Goal: Task Accomplishment & Management: Manage account settings

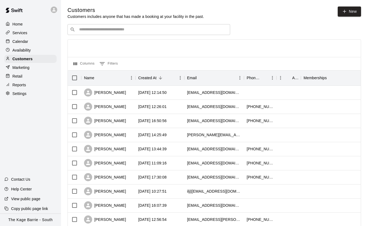
click at [97, 31] on input "Search customers by name or email" at bounding box center [152, 29] width 150 height 5
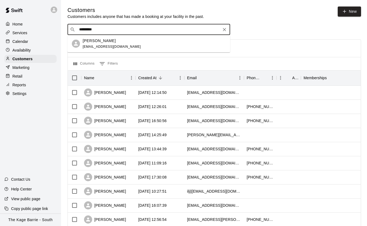
type input "**********"
click at [88, 46] on span "[EMAIL_ADDRESS][DOMAIN_NAME]" at bounding box center [112, 47] width 58 height 4
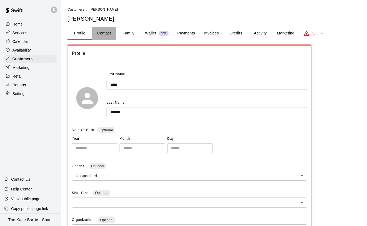
click at [106, 35] on button "Contact" at bounding box center [104, 33] width 24 height 13
select select "**"
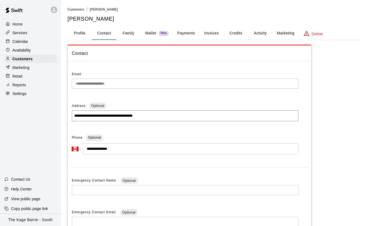
drag, startPoint x: 114, startPoint y: 148, endPoint x: 92, endPoint y: 149, distance: 21.7
click at [92, 149] on input "**********" at bounding box center [191, 148] width 216 height 11
click at [26, 40] on p "Calendar" at bounding box center [20, 41] width 16 height 5
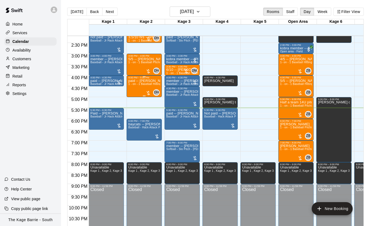
scroll to position [306, 0]
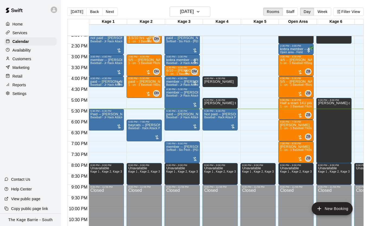
click at [29, 59] on p "Customers" at bounding box center [21, 58] width 19 height 5
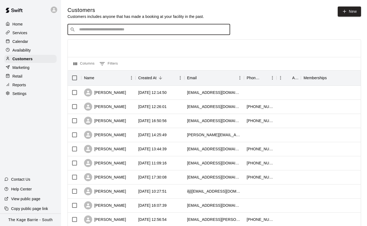
click at [100, 28] on input "Search customers by name or email" at bounding box center [152, 29] width 150 height 5
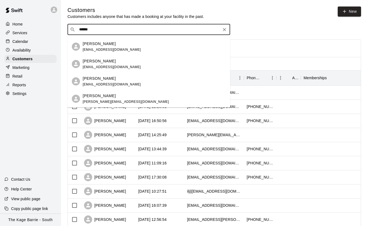
drag, startPoint x: 63, startPoint y: 28, endPoint x: 45, endPoint y: 28, distance: 17.9
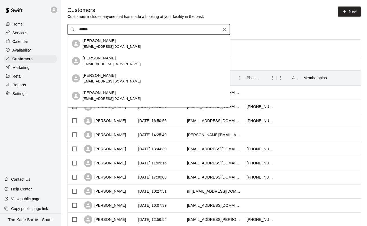
drag, startPoint x: 101, startPoint y: 30, endPoint x: 48, endPoint y: 27, distance: 52.3
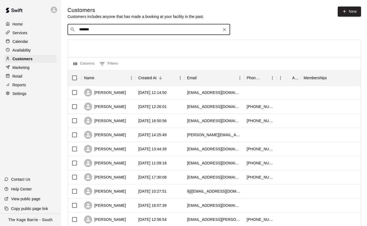
type input "********"
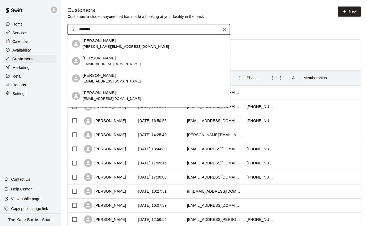
scroll to position [32, 0]
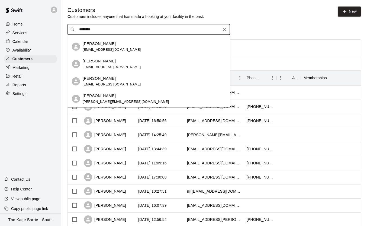
click at [120, 97] on div "[PERSON_NAME]" at bounding box center [126, 96] width 86 height 6
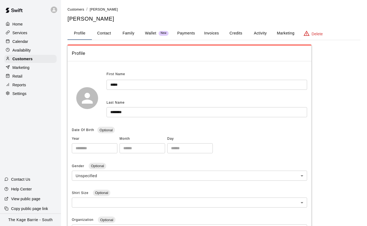
click at [103, 34] on button "Contact" at bounding box center [104, 33] width 24 height 13
select select "**"
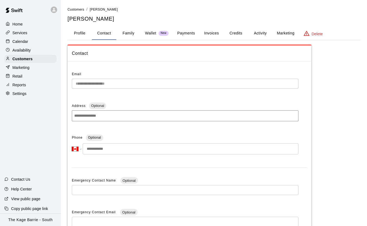
scroll to position [1, 0]
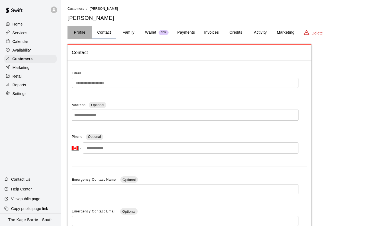
click at [82, 32] on button "Profile" at bounding box center [79, 32] width 24 height 13
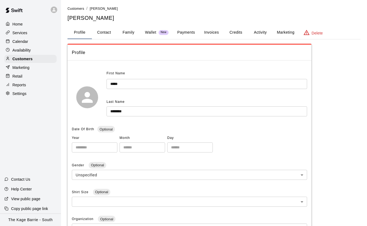
scroll to position [1, 0]
drag, startPoint x: 29, startPoint y: 58, endPoint x: 40, endPoint y: 56, distance: 10.4
click at [29, 58] on p "Customers" at bounding box center [22, 58] width 20 height 5
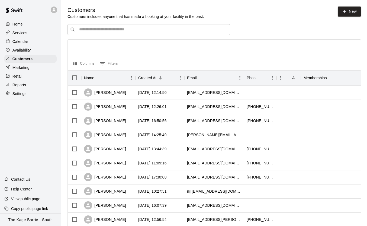
click at [109, 32] on div "​ ​" at bounding box center [148, 29] width 162 height 11
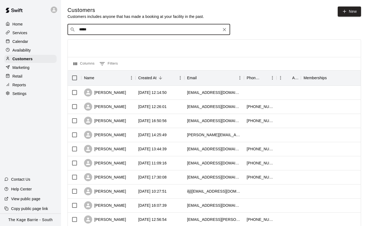
type input "******"
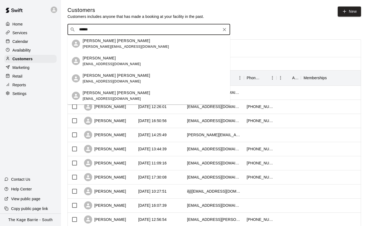
click at [113, 58] on div "[PERSON_NAME]" at bounding box center [112, 58] width 58 height 6
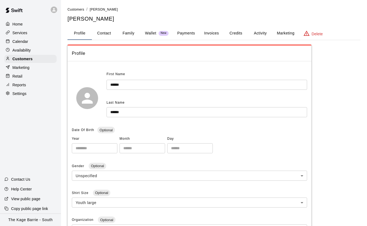
click at [105, 32] on button "Contact" at bounding box center [104, 33] width 24 height 13
select select "**"
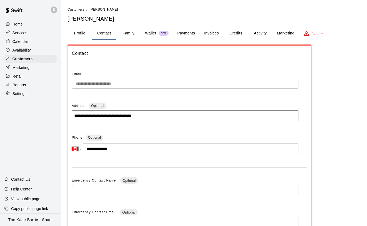
drag, startPoint x: 113, startPoint y: 148, endPoint x: 92, endPoint y: 148, distance: 21.9
click at [91, 148] on input "**********" at bounding box center [191, 148] width 216 height 11
click at [133, 34] on button "Family" at bounding box center [128, 33] width 24 height 13
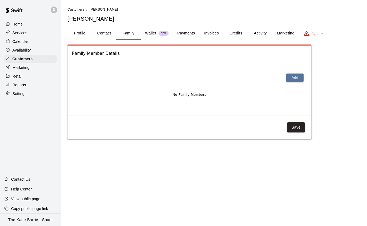
click at [81, 32] on button "Profile" at bounding box center [79, 33] width 24 height 13
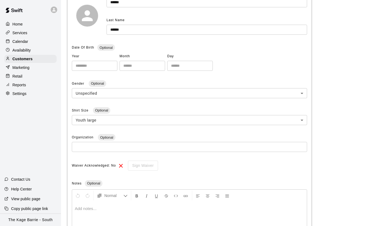
scroll to position [83, 0]
click at [31, 41] on div "Calendar" at bounding box center [30, 41] width 52 height 8
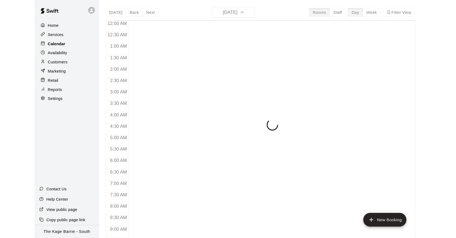
scroll to position [308, 0]
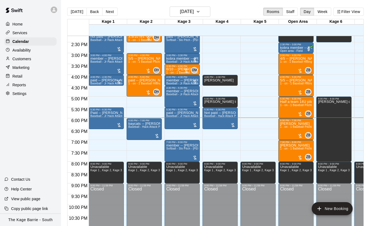
click at [31, 60] on p "Customers" at bounding box center [21, 58] width 19 height 5
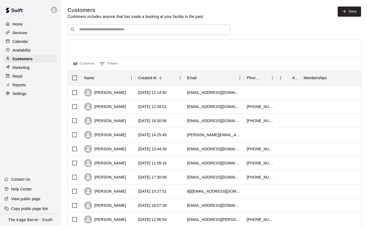
click at [105, 31] on input "Search customers by name or email" at bounding box center [152, 29] width 150 height 5
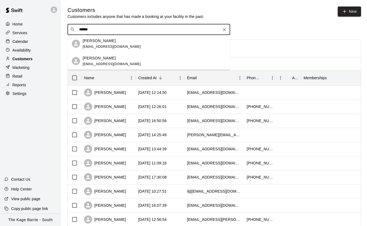
type input "******"
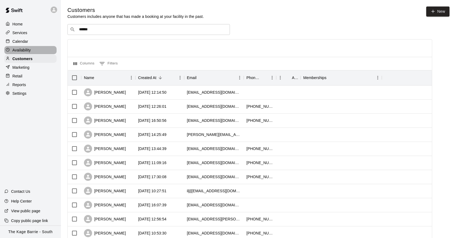
click at [38, 51] on div "Availability" at bounding box center [30, 50] width 52 height 8
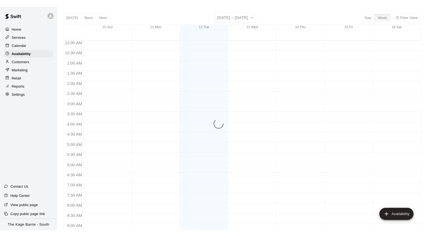
scroll to position [312, 0]
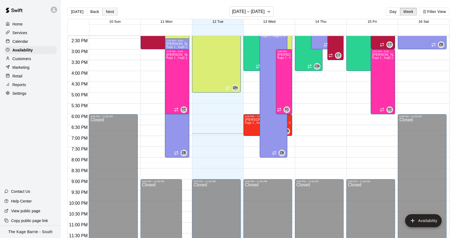
click at [111, 11] on button "Next" at bounding box center [109, 12] width 15 height 8
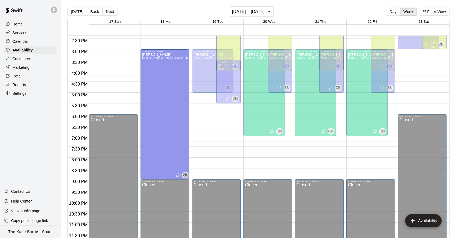
drag, startPoint x: 168, startPoint y: 91, endPoint x: 175, endPoint y: 180, distance: 89.3
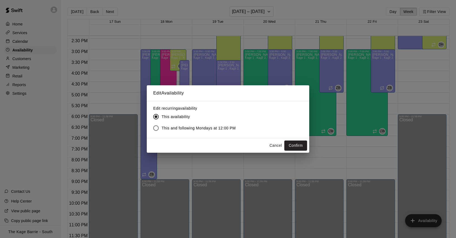
click at [299, 147] on button "Confirm" at bounding box center [295, 146] width 23 height 10
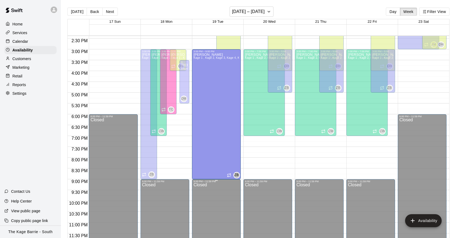
drag, startPoint x: 212, startPoint y: 91, endPoint x: 216, endPoint y: 180, distance: 89.1
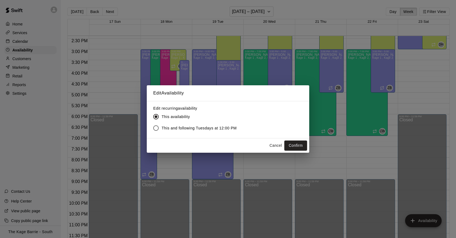
click at [305, 146] on button "Confirm" at bounding box center [295, 146] width 23 height 10
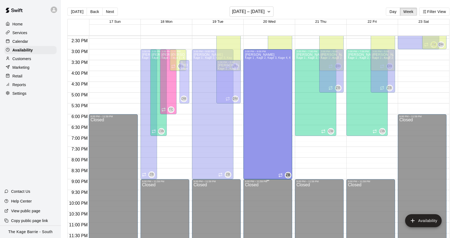
drag, startPoint x: 281, startPoint y: 93, endPoint x: 286, endPoint y: 180, distance: 87.0
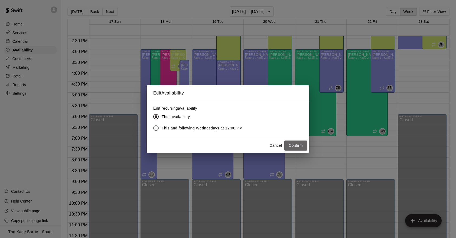
click at [302, 145] on button "Confirm" at bounding box center [295, 146] width 23 height 10
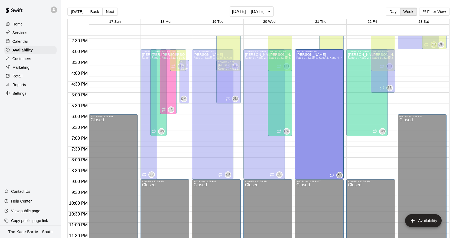
drag, startPoint x: 332, startPoint y: 91, endPoint x: 341, endPoint y: 181, distance: 90.9
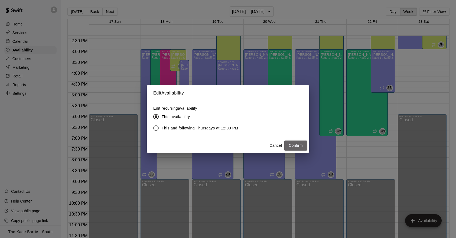
click at [296, 145] on button "Confirm" at bounding box center [295, 146] width 23 height 10
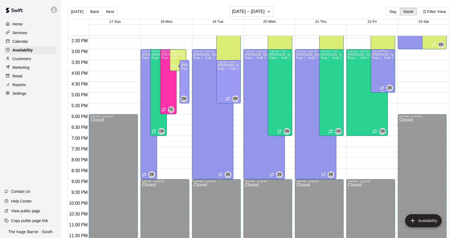
click at [366, 90] on div "ZB" at bounding box center [386, 88] width 13 height 6
click at [366, 89] on icon "edit" at bounding box center [385, 90] width 5 height 5
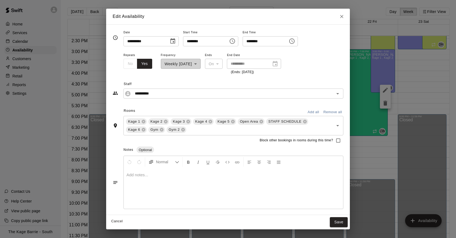
click at [252, 42] on input "********" at bounding box center [264, 41] width 42 height 10
type input "********"
click at [343, 223] on button "Save" at bounding box center [339, 222] width 18 height 10
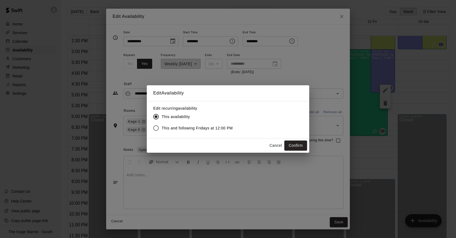
click at [301, 147] on button "Confirm" at bounding box center [295, 146] width 23 height 10
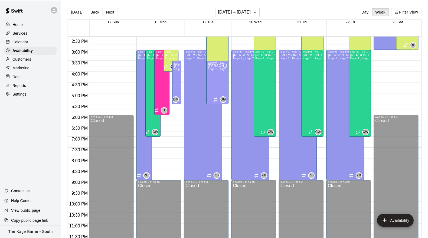
scroll to position [4, 0]
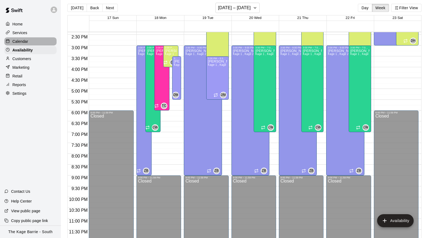
click at [31, 41] on div "Calendar" at bounding box center [30, 41] width 52 height 8
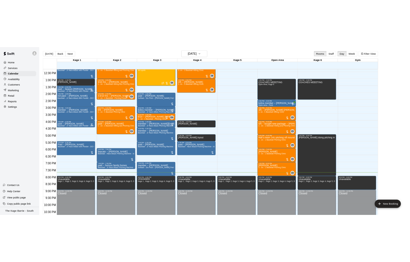
scroll to position [288, 0]
